Goal: Find specific page/section: Find specific page/section

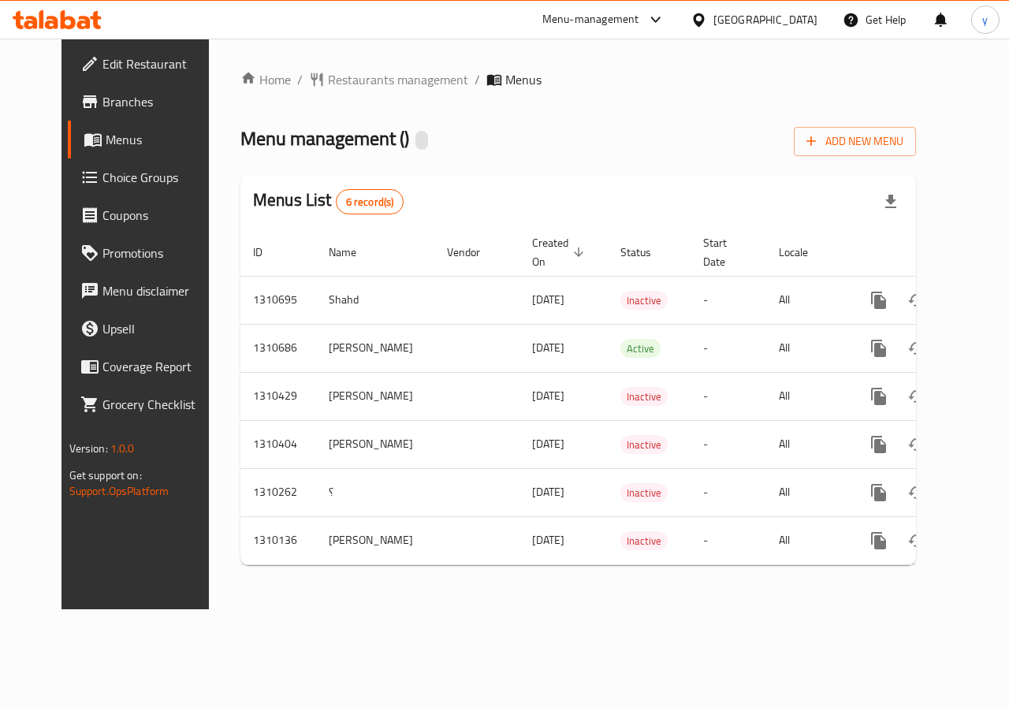
click at [102, 72] on span "Edit Restaurant" at bounding box center [159, 63] width 115 height 19
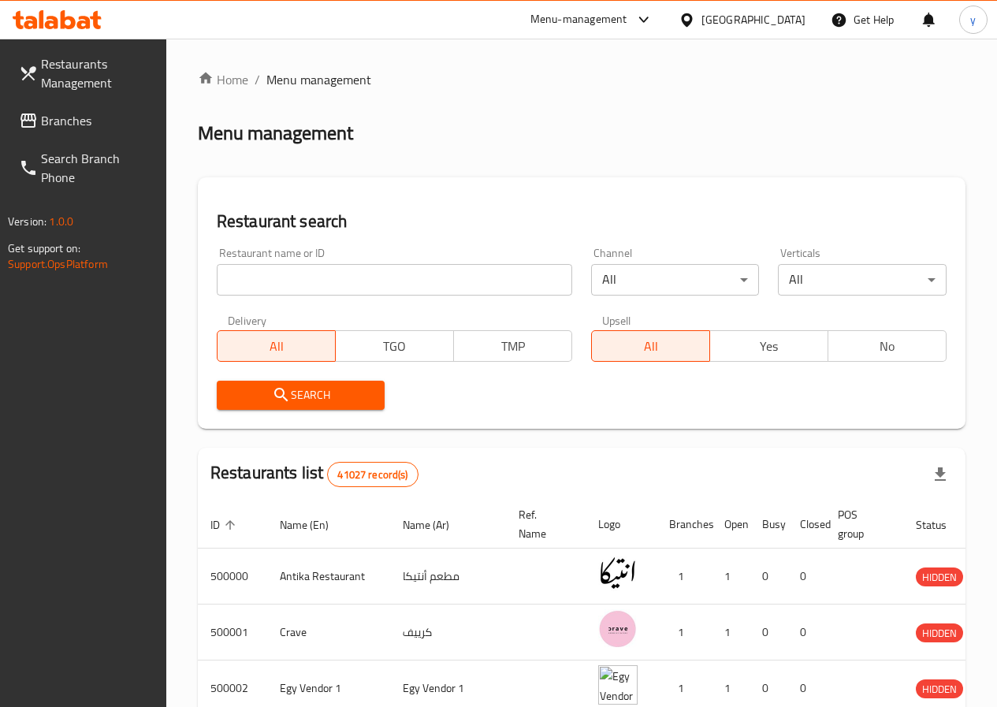
click at [775, 31] on div "[GEOGRAPHIC_DATA]" at bounding box center [742, 20] width 152 height 38
click at [778, 11] on div "[GEOGRAPHIC_DATA]" at bounding box center [753, 19] width 104 height 17
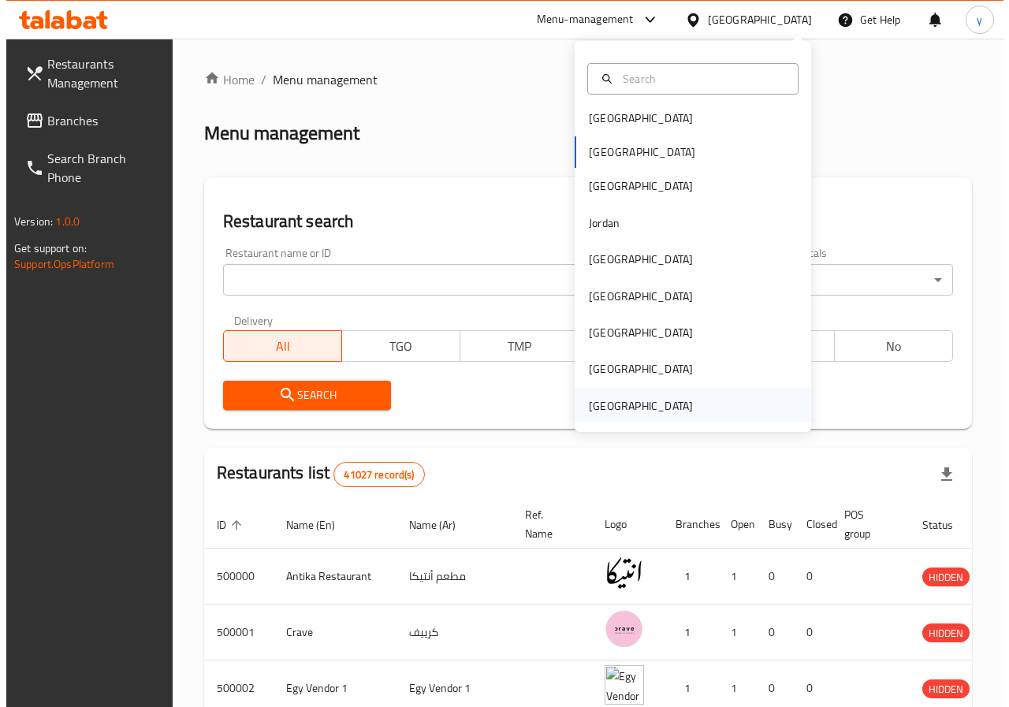
scroll to position [9, 0]
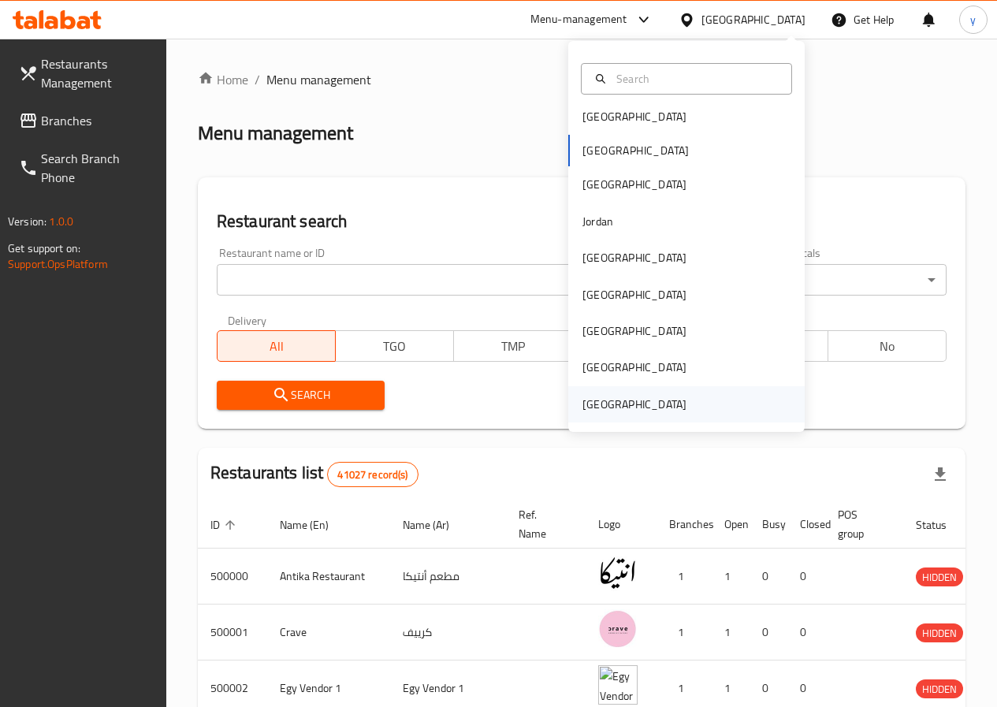
click at [626, 413] on div "United Arab Emirates" at bounding box center [634, 404] width 104 height 17
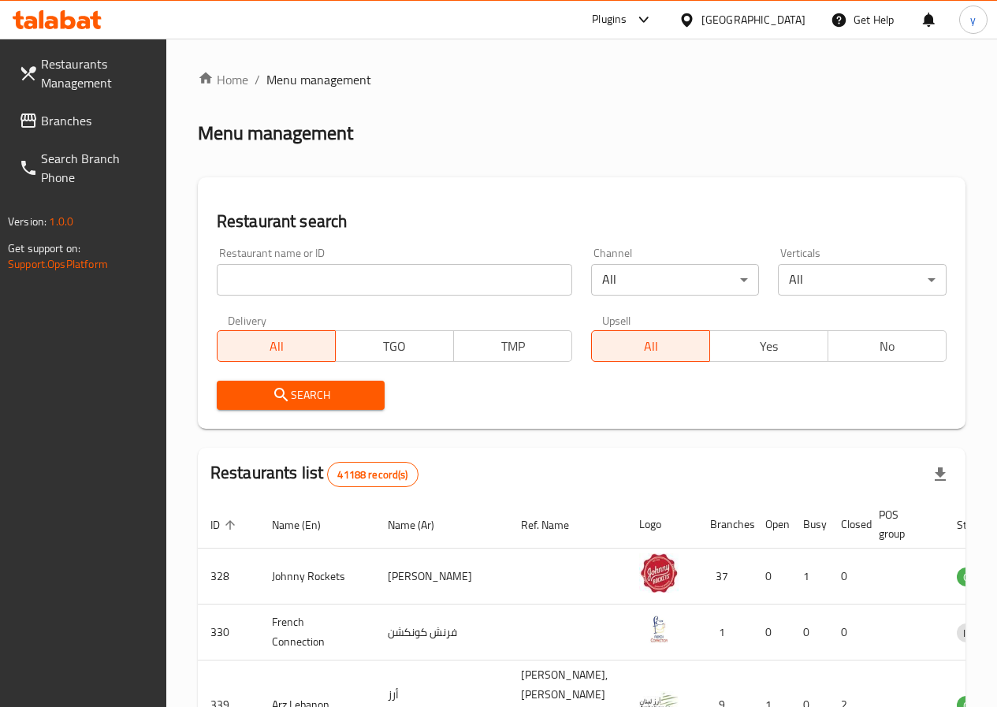
click at [288, 281] on input "search" at bounding box center [394, 280] width 355 height 32
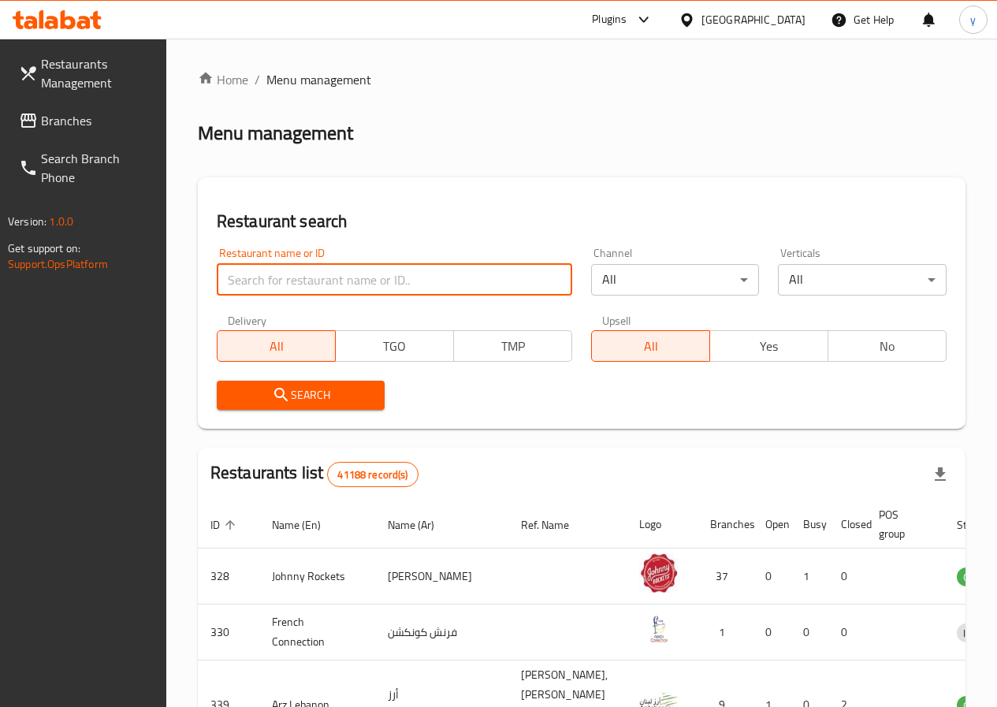
paste input "776861"
type input "776861"
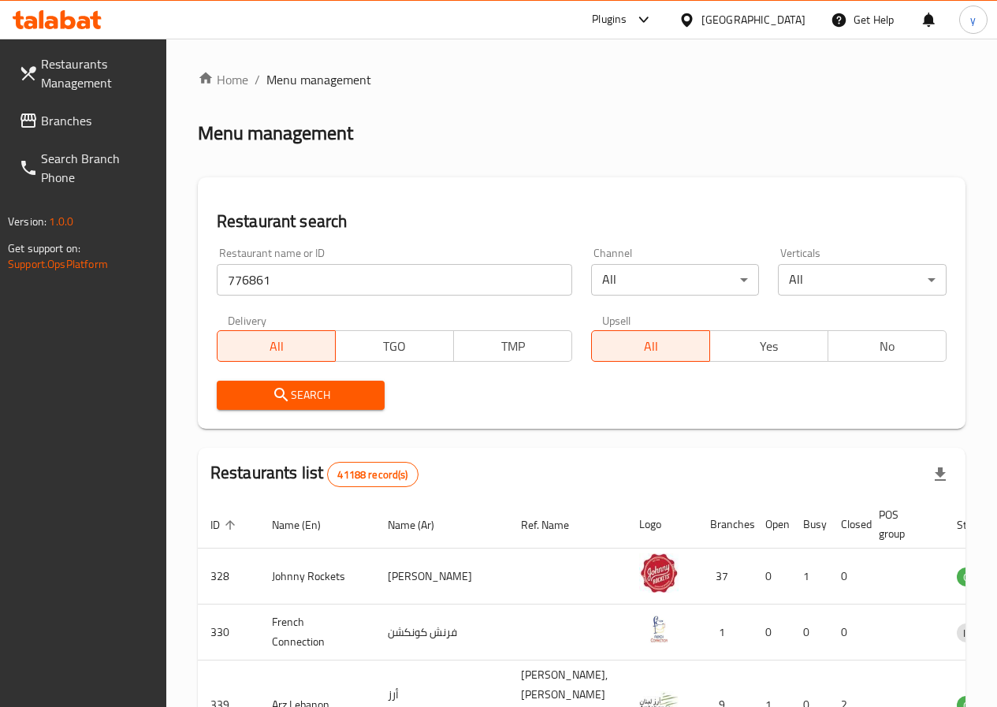
click at [348, 390] on span "Search" at bounding box center [300, 395] width 143 height 20
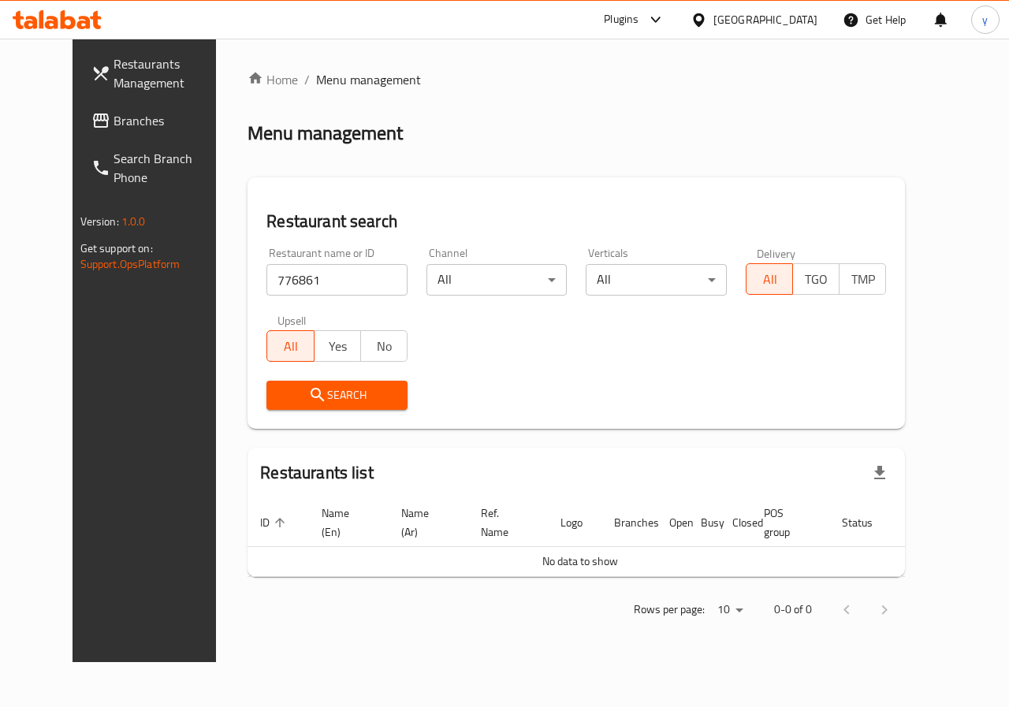
click at [113, 125] on span "Branches" at bounding box center [170, 120] width 115 height 19
